Goal: Task Accomplishment & Management: Manage account settings

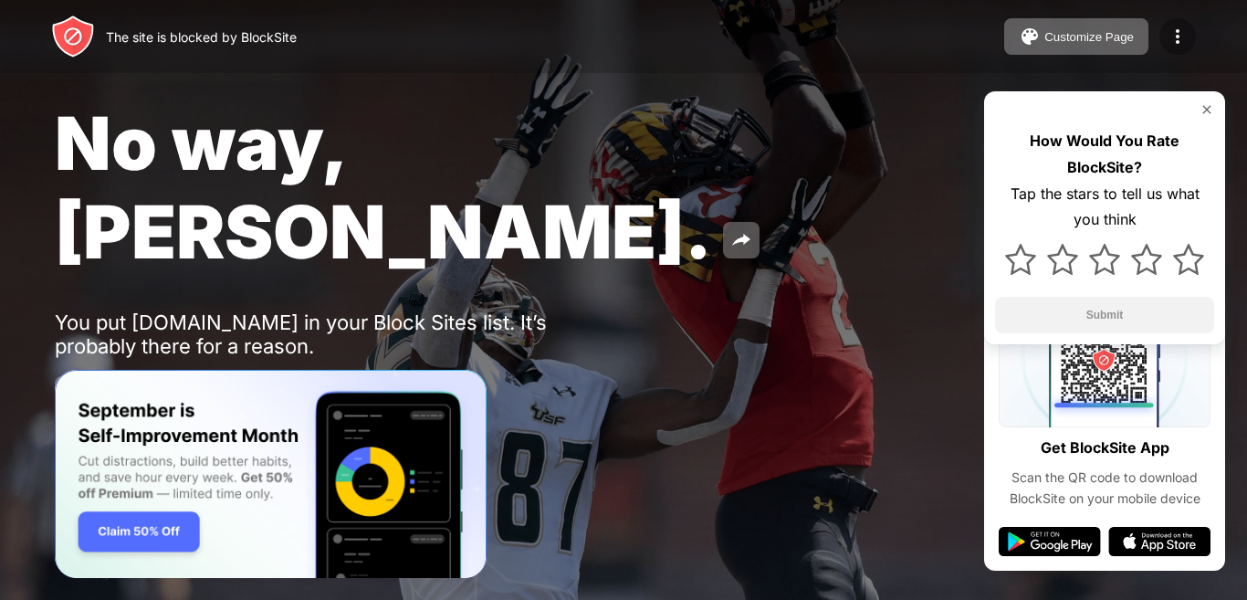
click at [1182, 36] on img at bounding box center [1177, 37] width 22 height 22
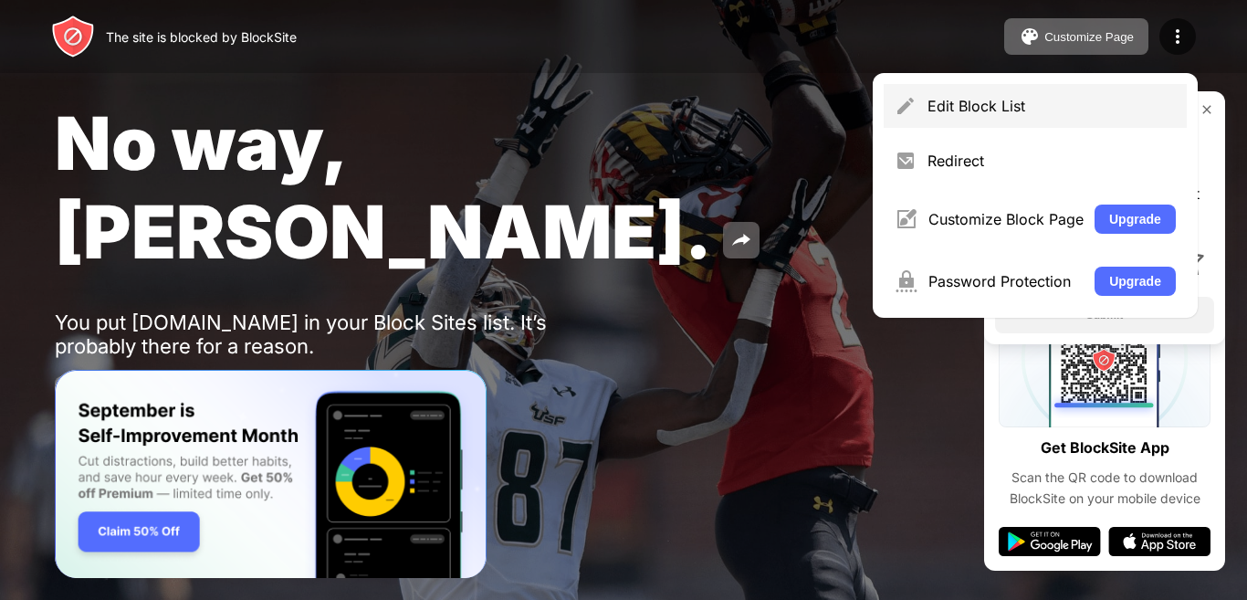
click at [926, 95] on div "Edit Block List" at bounding box center [1035, 106] width 303 height 44
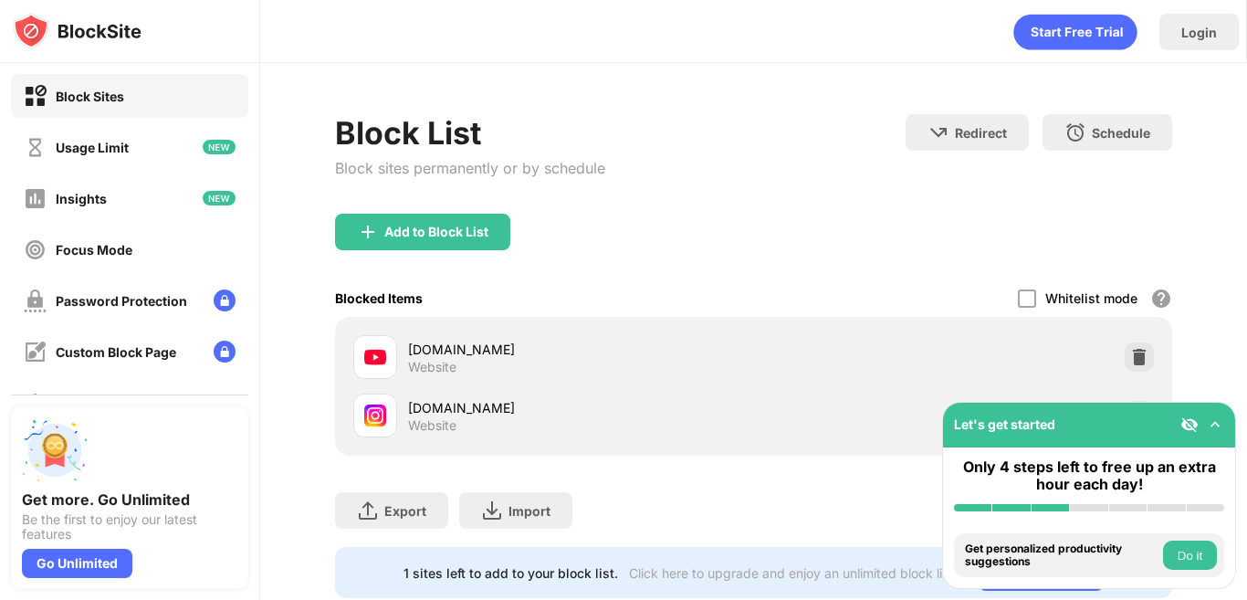
scroll to position [65, 0]
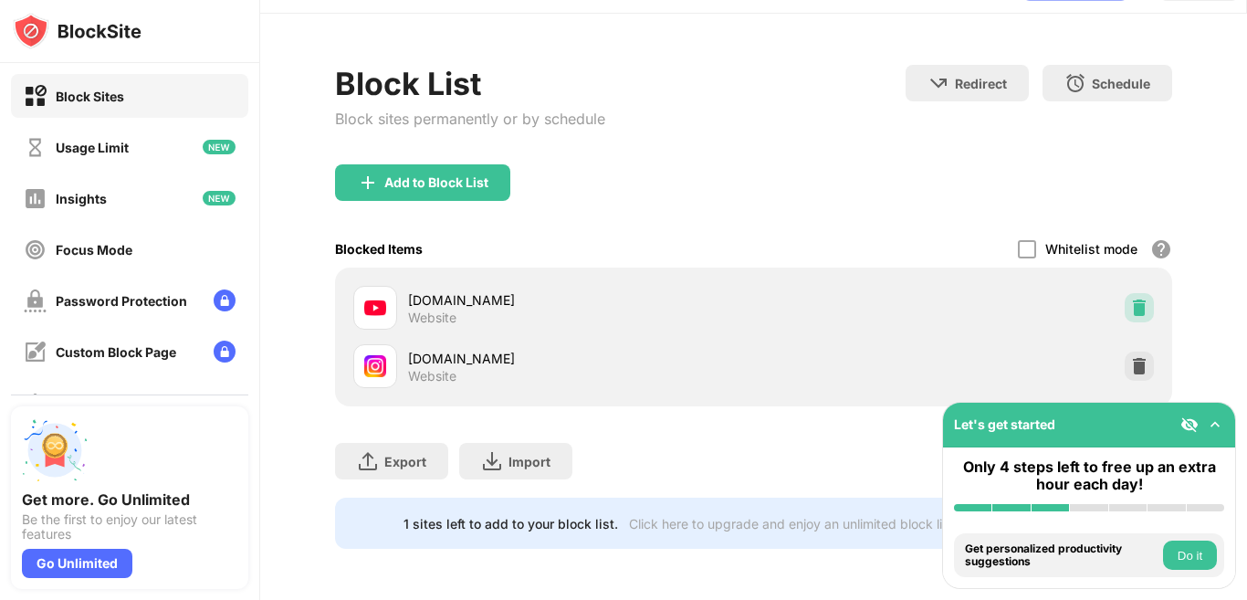
click at [1130, 298] on img at bounding box center [1139, 307] width 18 height 18
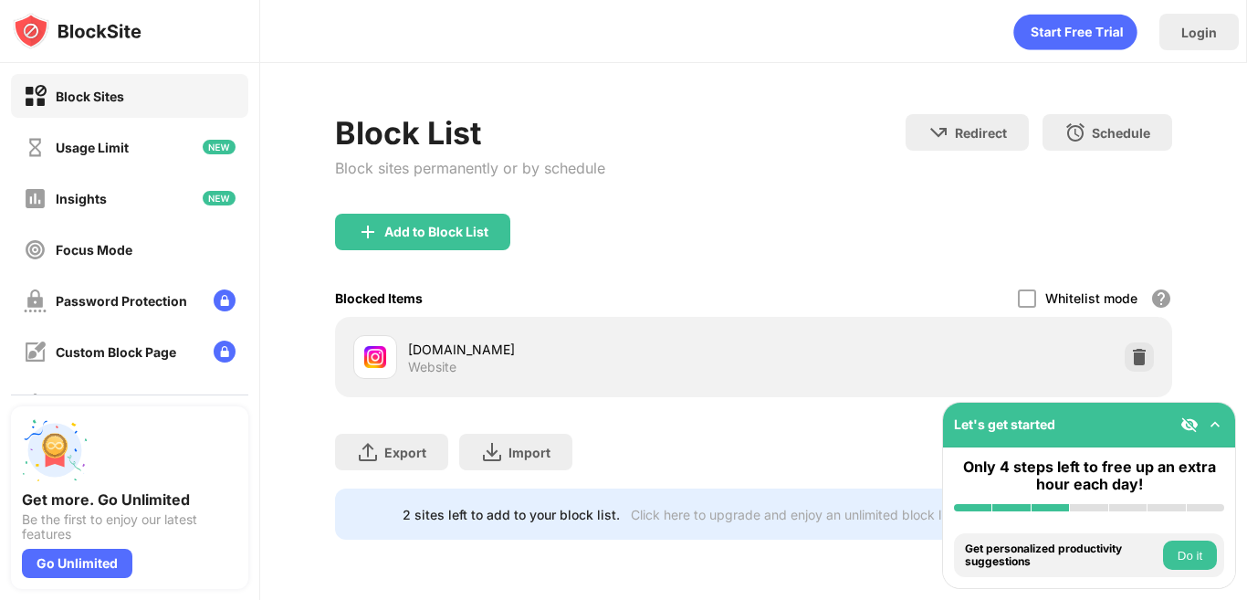
scroll to position [0, 0]
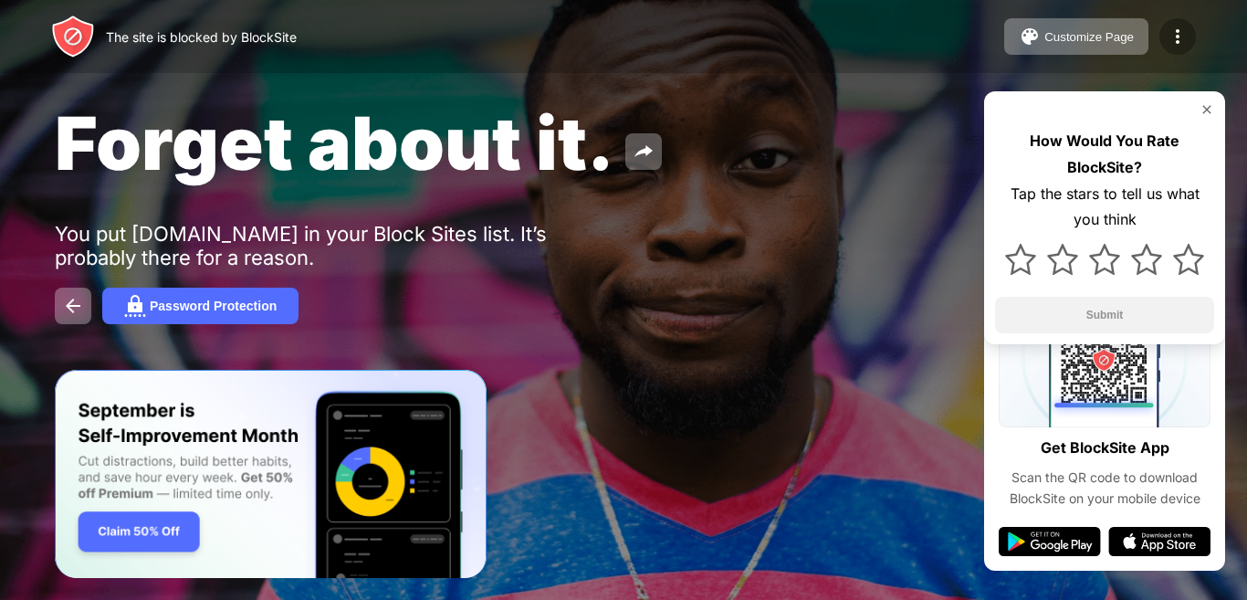
click at [1176, 41] on img at bounding box center [1177, 37] width 22 height 22
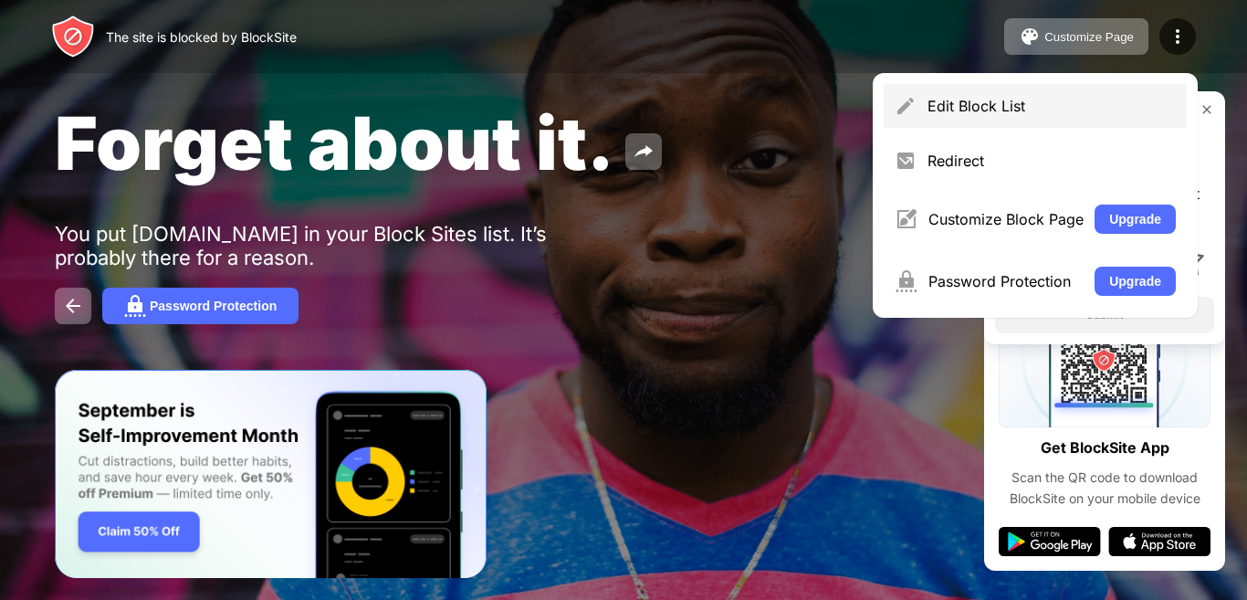
click at [970, 97] on div "Edit Block List" at bounding box center [1051, 106] width 248 height 18
